Goal: Task Accomplishment & Management: Manage account settings

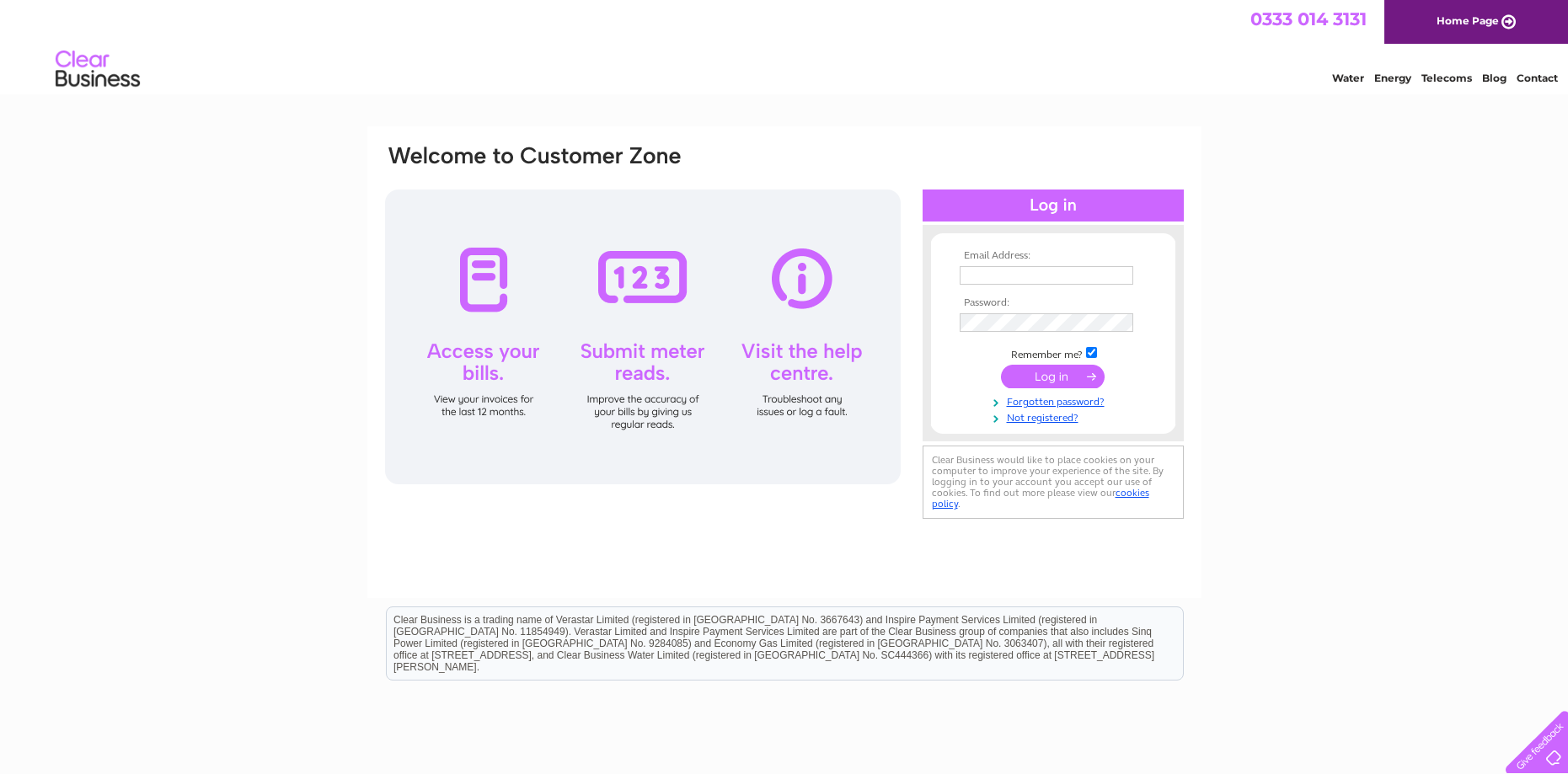
type input "jeanette@allianceaccountants.co.uk"
click at [1066, 370] on input "submit" at bounding box center [1053, 376] width 104 height 24
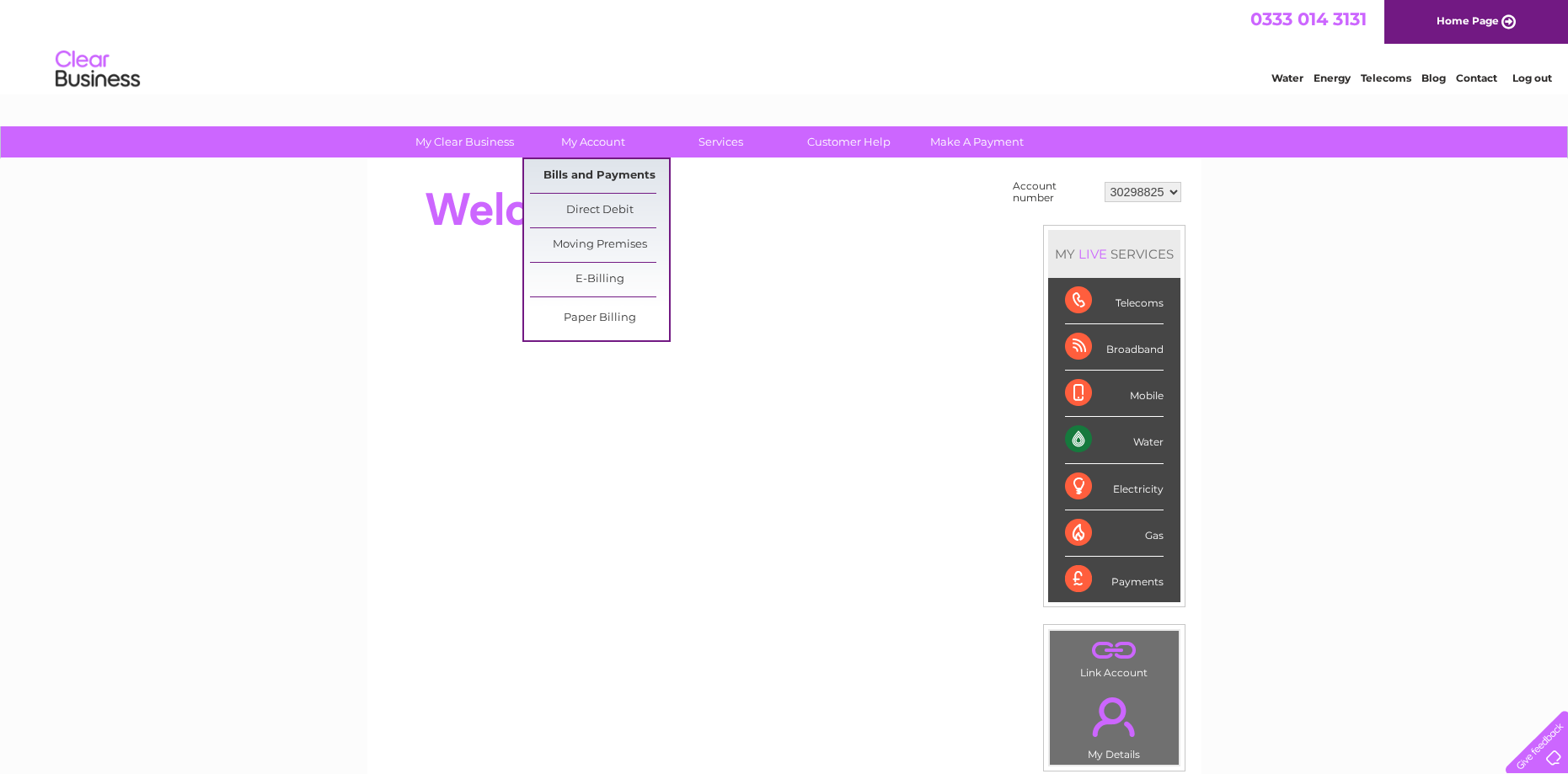
click at [600, 171] on link "Bills and Payments" at bounding box center [600, 176] width 139 height 33
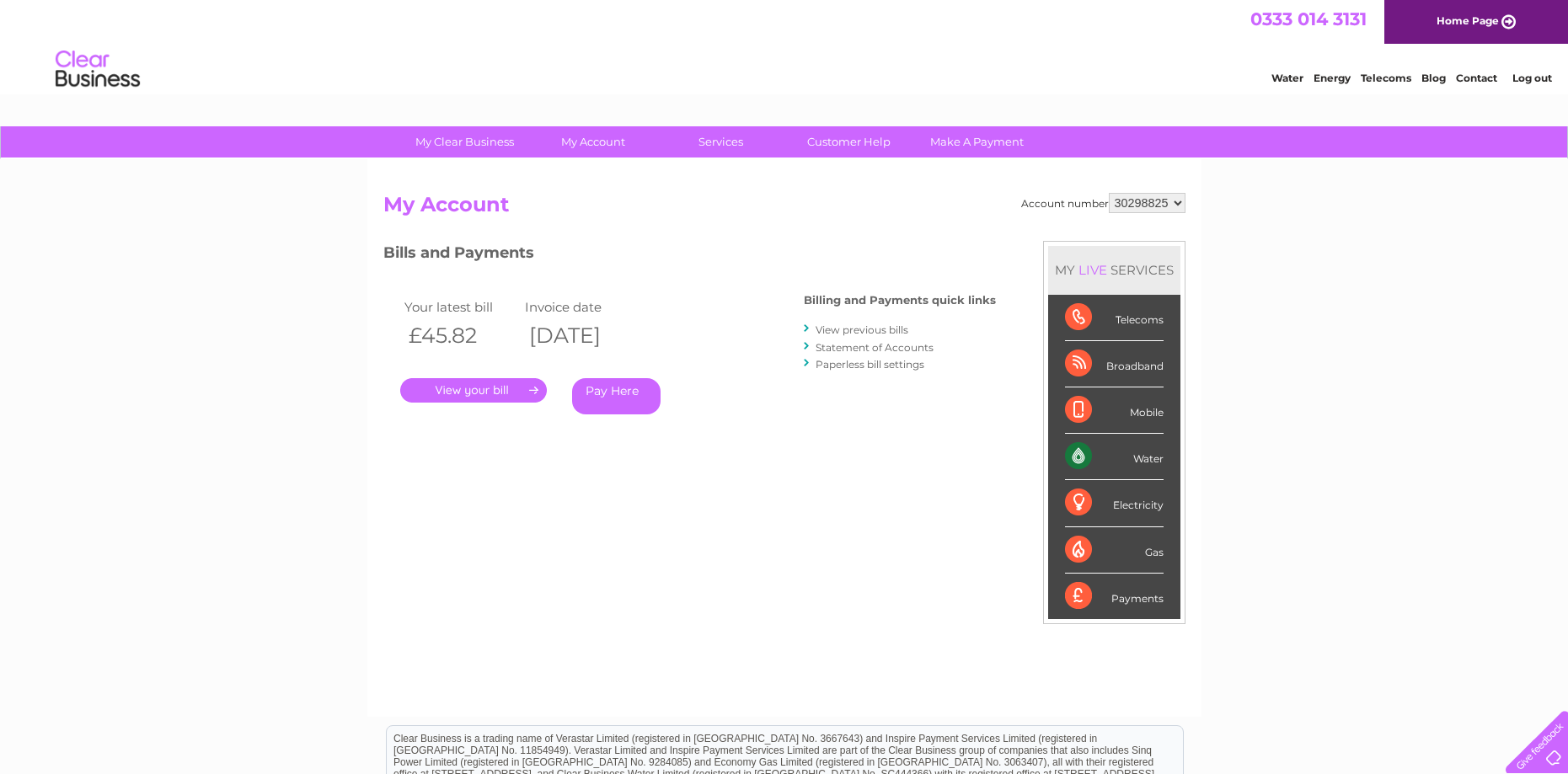
click at [481, 389] on link "." at bounding box center [473, 391] width 147 height 25
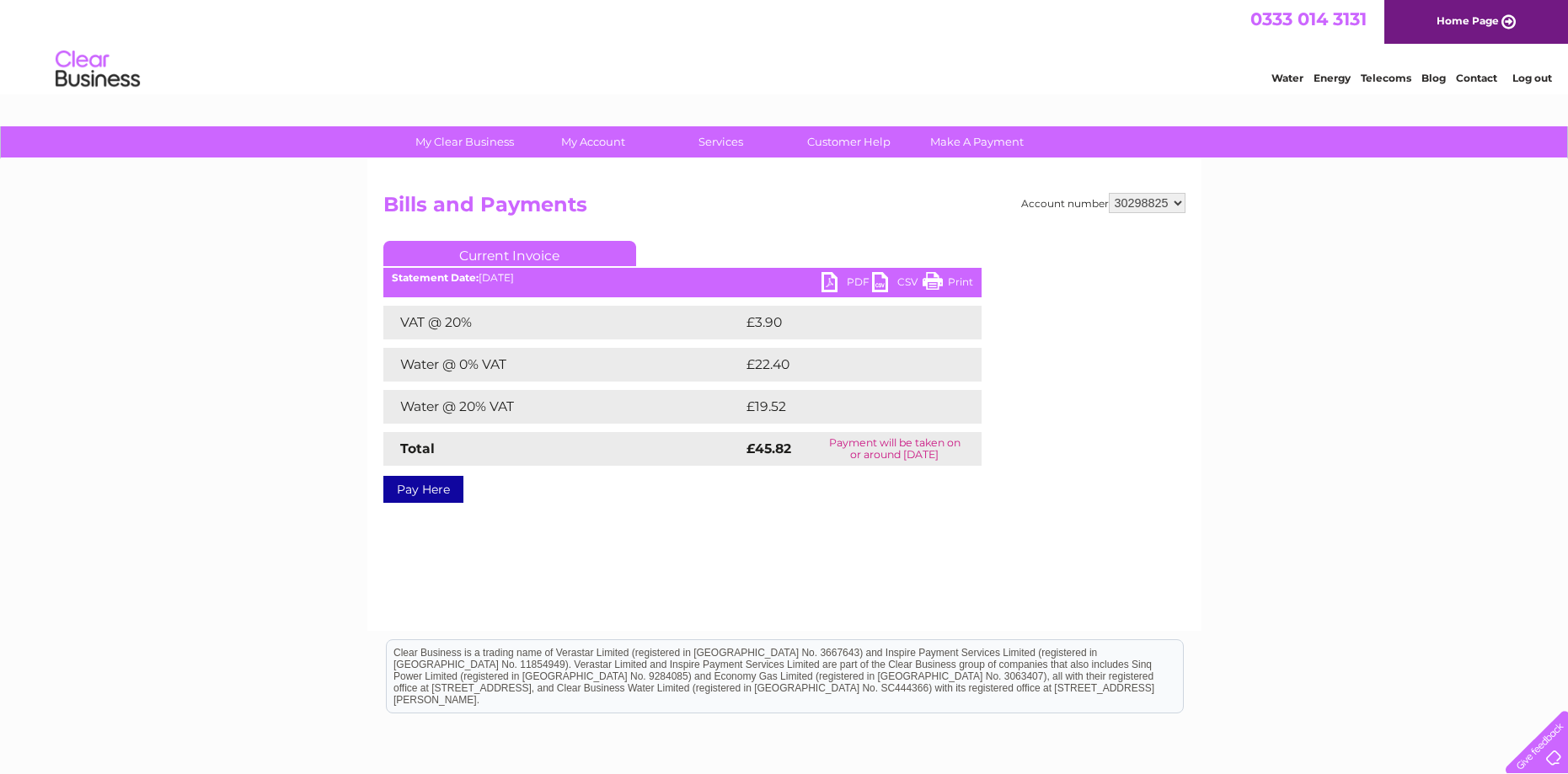
click at [852, 280] on link "PDF" at bounding box center [846, 284] width 50 height 25
